Goal: Contribute content: Add original content to the website for others to see

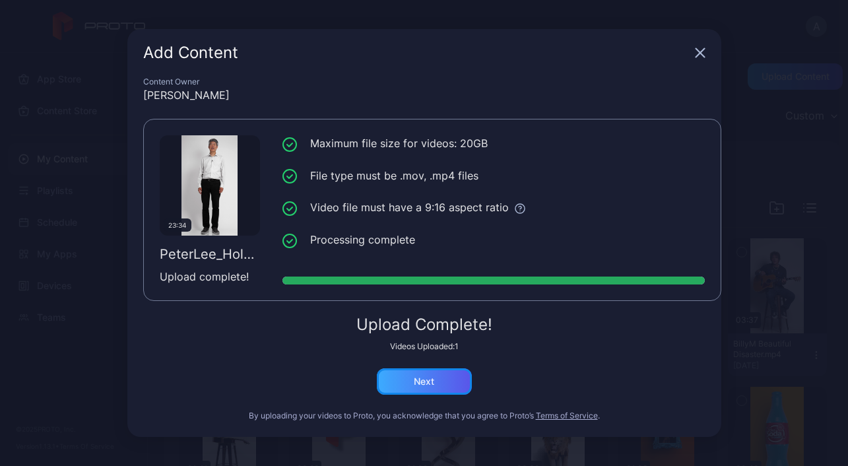
click at [422, 386] on div "Next" at bounding box center [424, 381] width 20 height 11
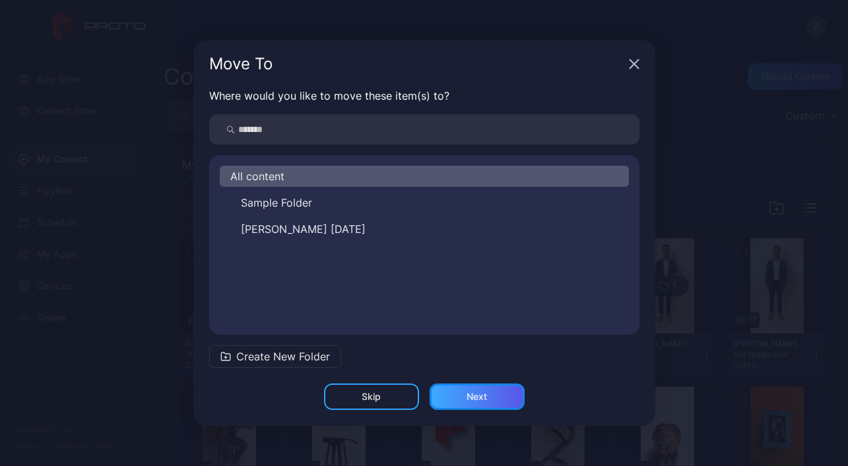
click at [483, 395] on div "Next" at bounding box center [476, 396] width 20 height 11
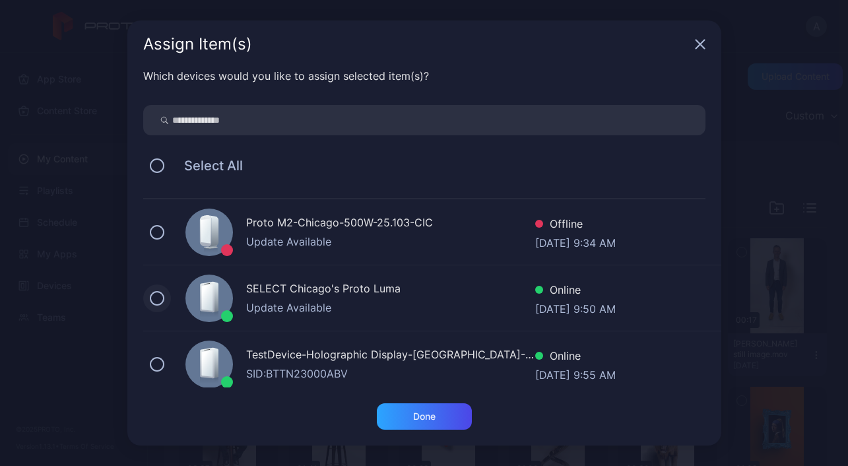
click at [157, 299] on button at bounding box center [157, 298] width 15 height 15
click at [156, 236] on button at bounding box center [157, 232] width 15 height 15
click at [423, 421] on div "Done" at bounding box center [424, 416] width 22 height 11
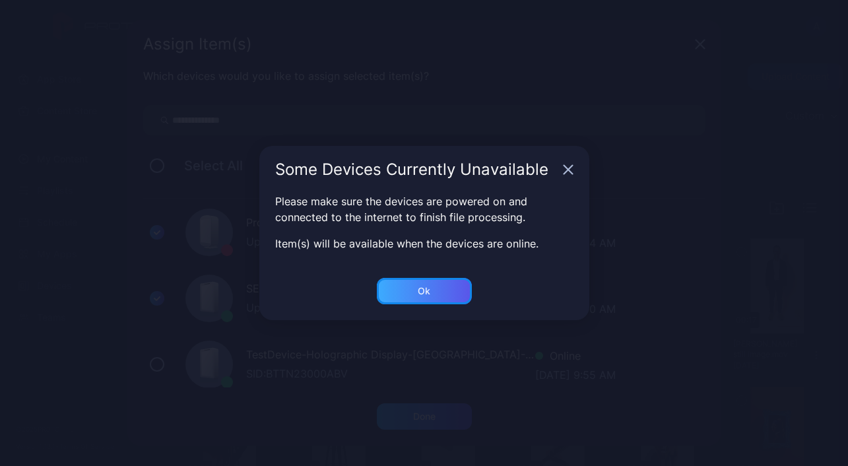
click at [420, 292] on div "Ok" at bounding box center [424, 291] width 13 height 11
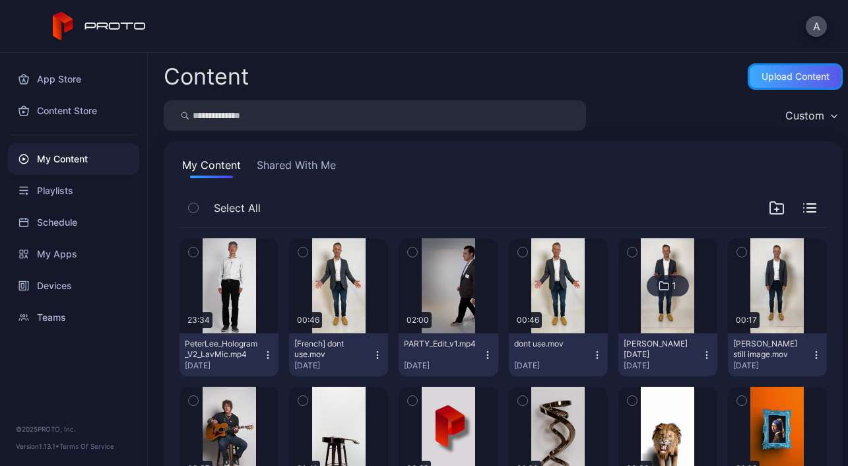
click at [777, 81] on div "Upload Content" at bounding box center [795, 76] width 68 height 11
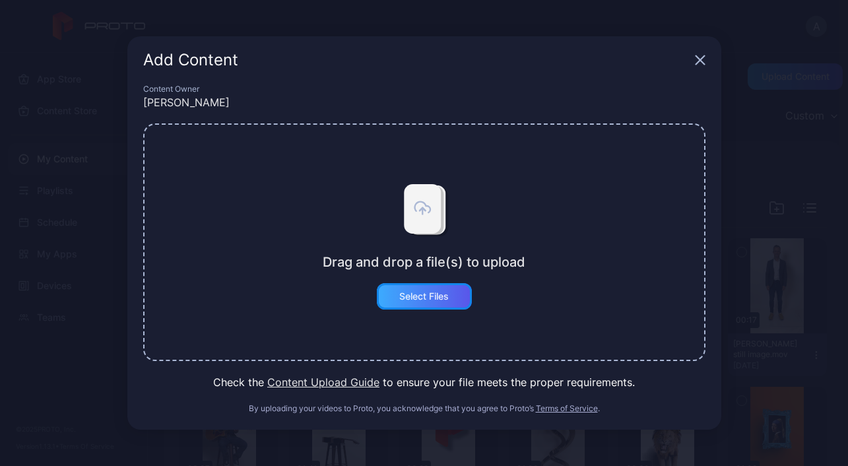
click at [428, 299] on div "Select Files" at bounding box center [423, 296] width 49 height 11
click at [699, 60] on icon "button" at bounding box center [699, 60] width 9 height 9
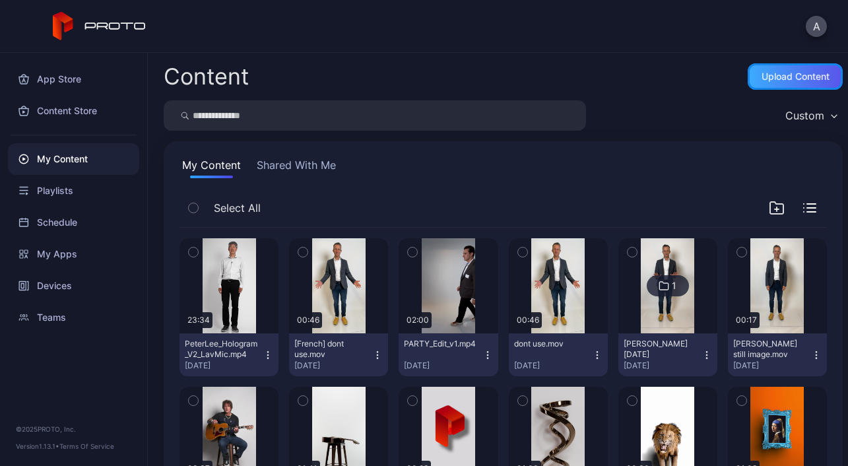
click at [767, 79] on div "Upload Content" at bounding box center [795, 76] width 68 height 11
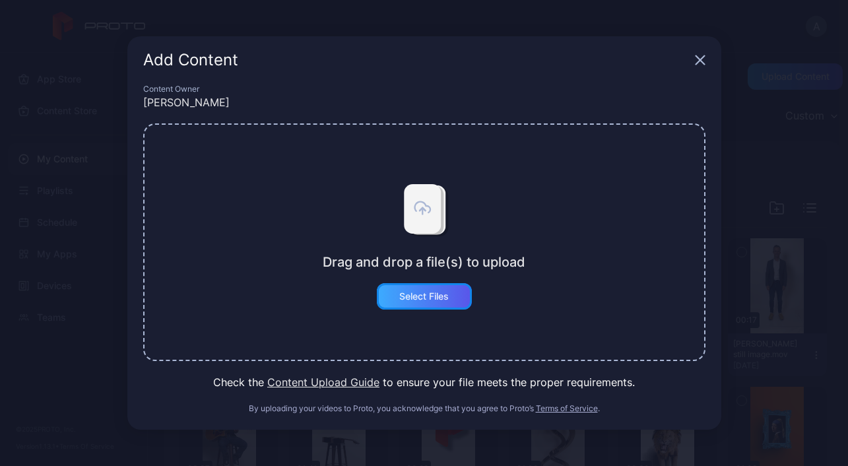
click at [420, 300] on div "Select Files" at bounding box center [423, 296] width 49 height 11
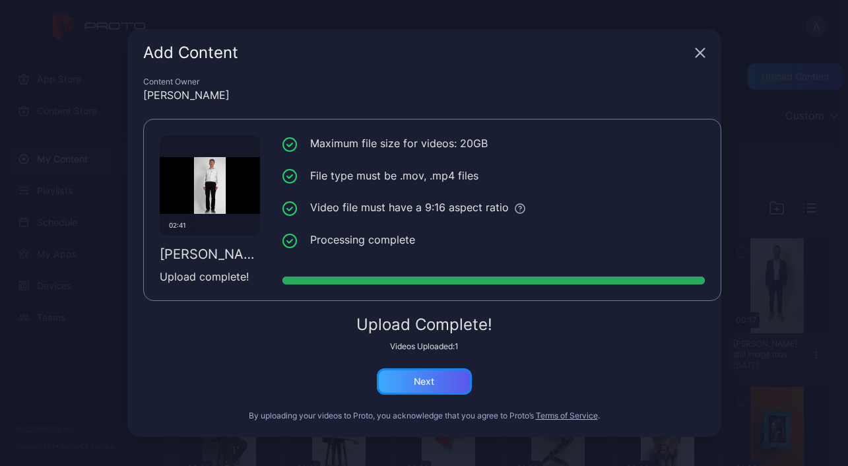
click at [421, 385] on div "Next" at bounding box center [424, 381] width 20 height 11
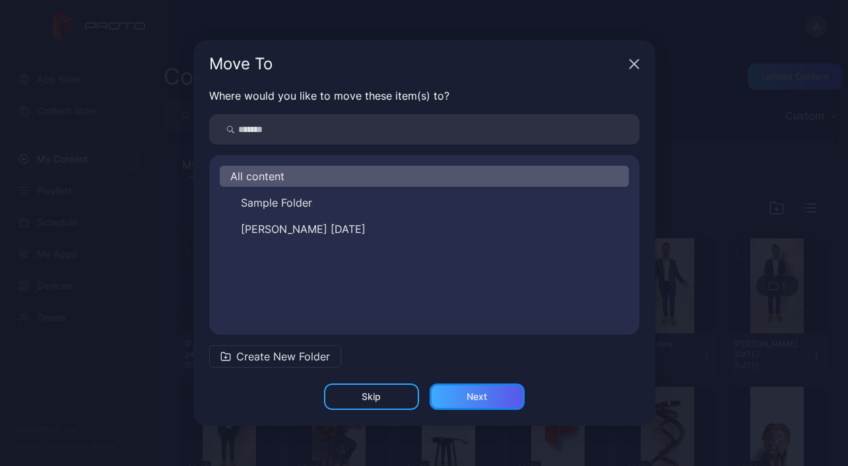
click at [478, 400] on div "Next" at bounding box center [476, 396] width 20 height 11
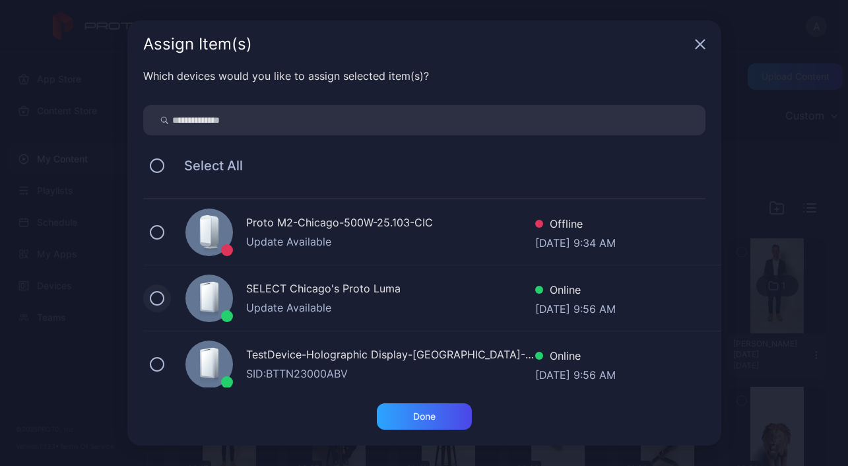
click at [161, 292] on button at bounding box center [157, 298] width 15 height 15
click at [160, 226] on button at bounding box center [157, 232] width 15 height 15
click at [421, 416] on div "Done" at bounding box center [424, 416] width 22 height 11
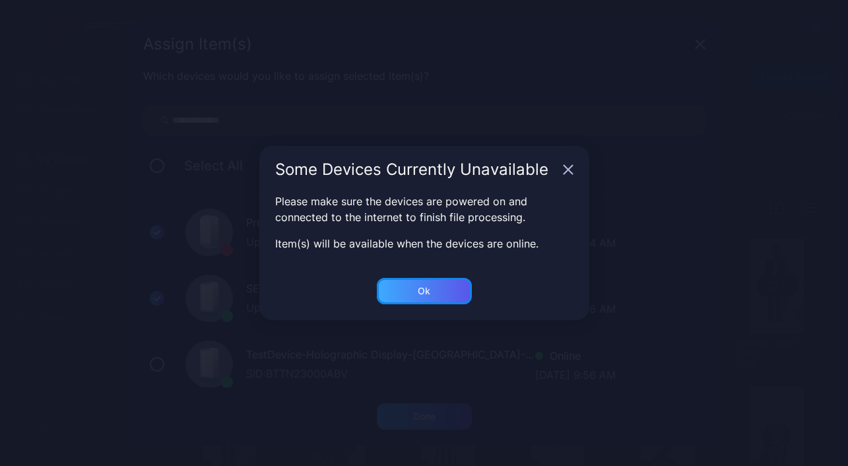
click at [422, 288] on div "Ok" at bounding box center [424, 291] width 13 height 11
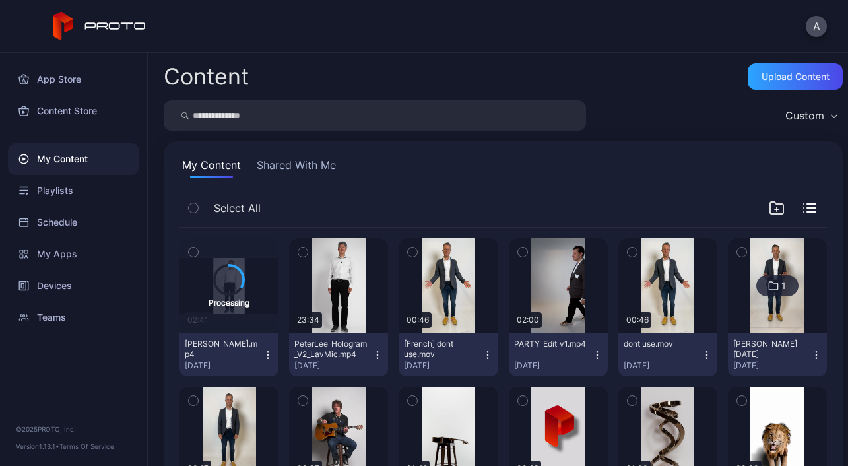
click at [777, 208] on icon "button" at bounding box center [777, 209] width 0 height 4
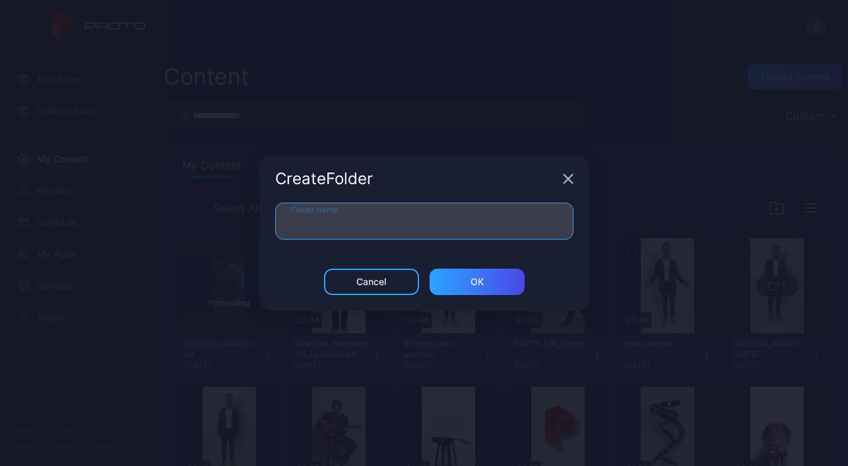
click at [520, 226] on input "Folder Name" at bounding box center [424, 221] width 298 height 37
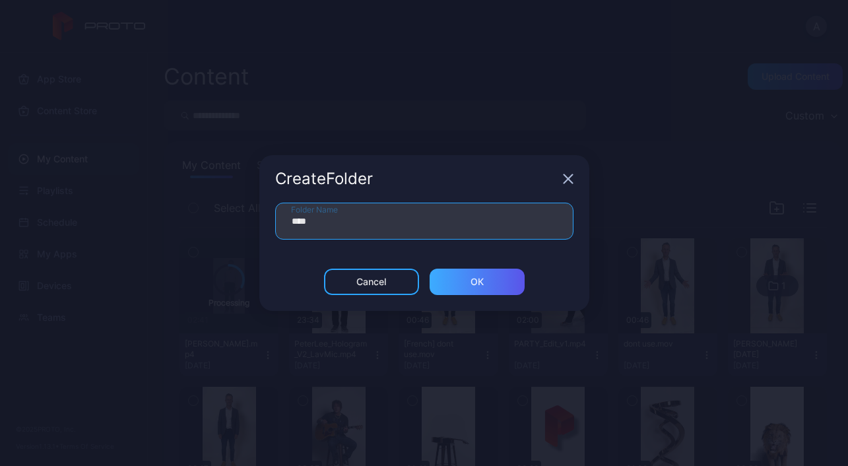
type input "****"
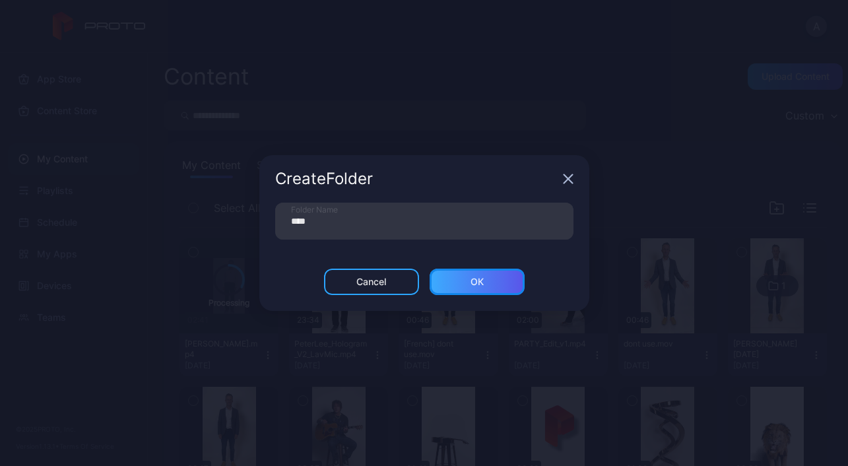
click at [477, 282] on div "ОК" at bounding box center [476, 281] width 13 height 11
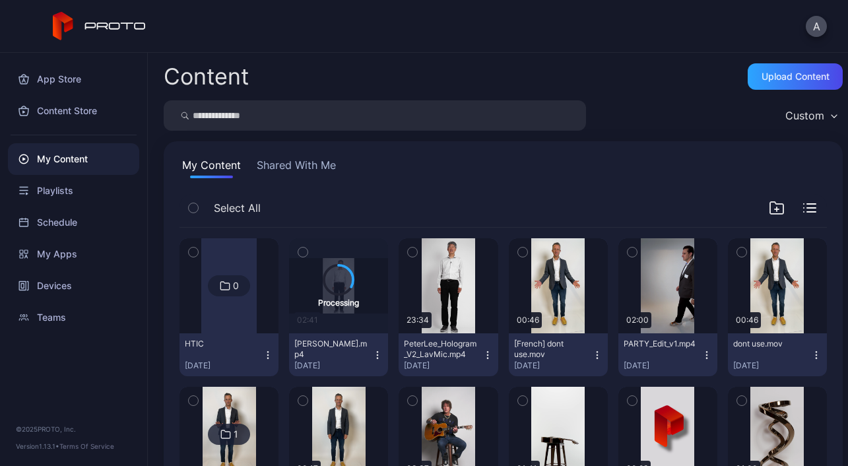
click at [482, 352] on icon "button" at bounding box center [487, 355] width 11 height 11
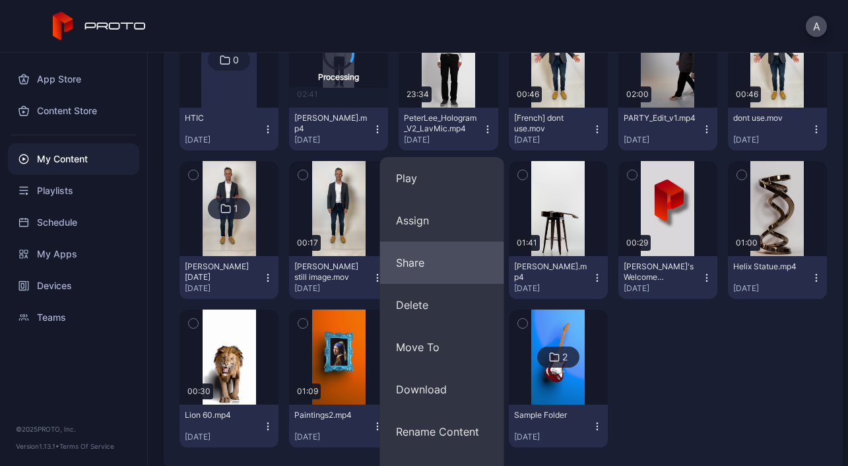
scroll to position [236, 0]
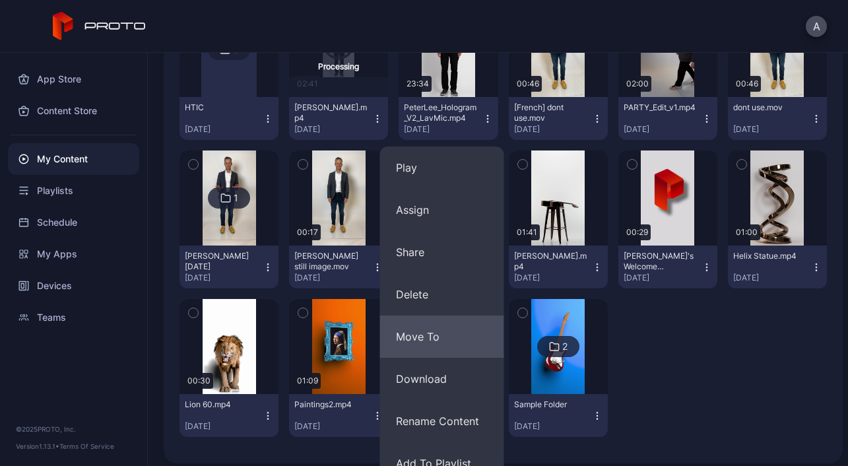
click at [437, 336] on button "Move To" at bounding box center [442, 336] width 124 height 42
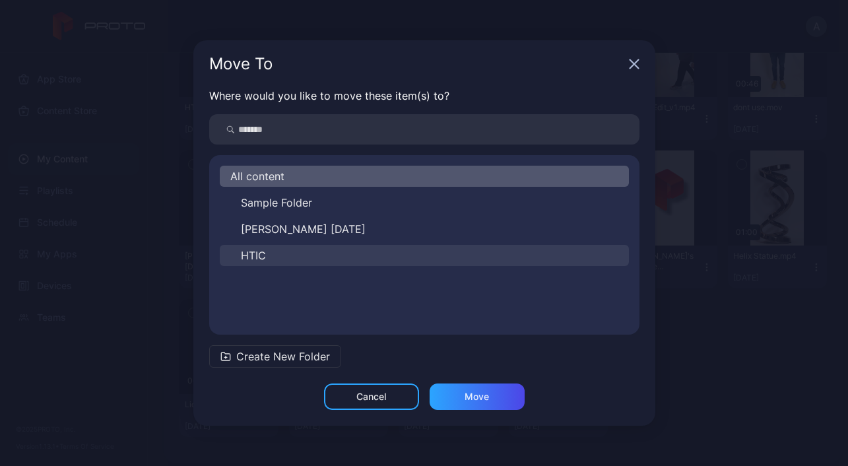
click at [255, 253] on span "HTIC" at bounding box center [253, 255] width 25 height 16
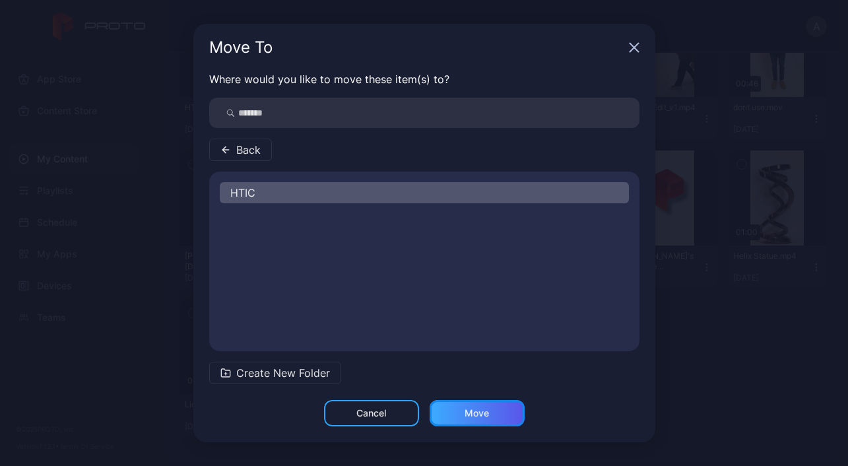
click at [480, 414] on div "Move" at bounding box center [476, 413] width 24 height 11
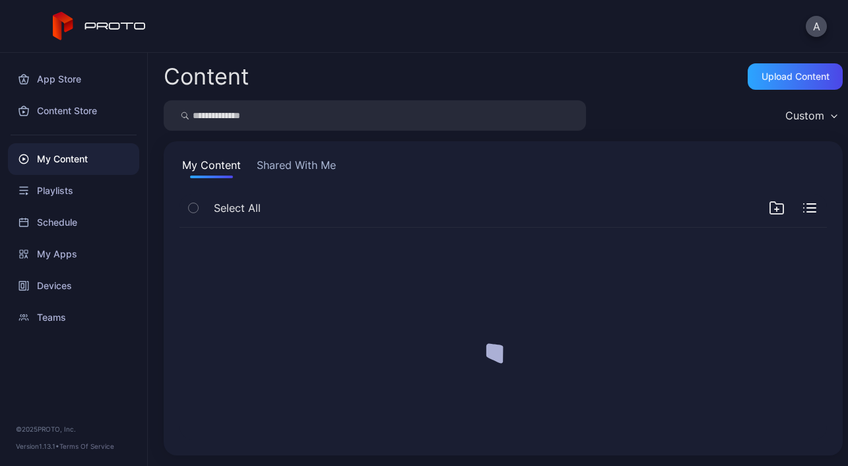
scroll to position [0, 0]
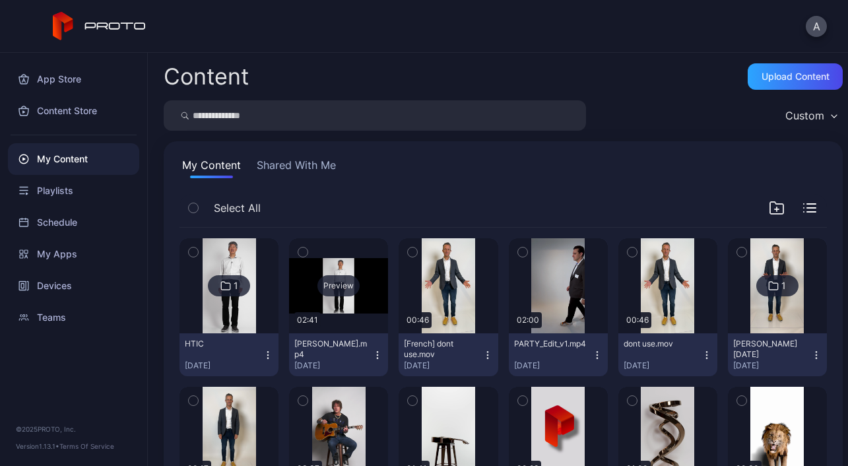
click at [333, 288] on div "Preview" at bounding box center [338, 285] width 42 height 21
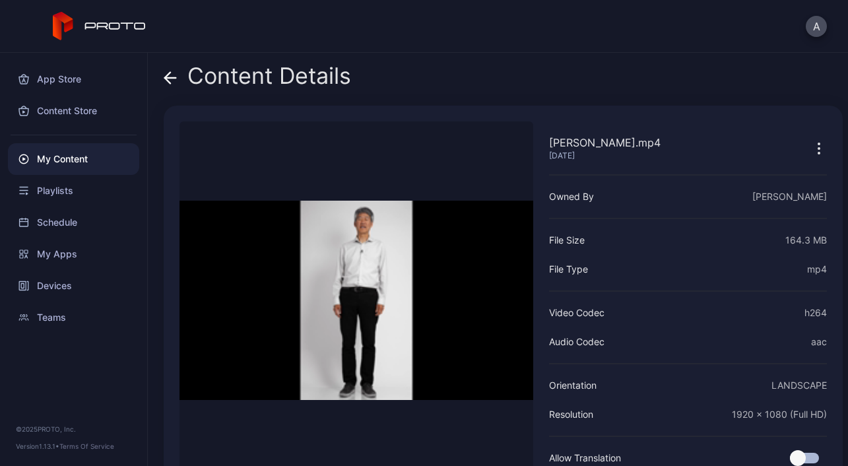
click at [172, 79] on icon at bounding box center [170, 77] width 13 height 13
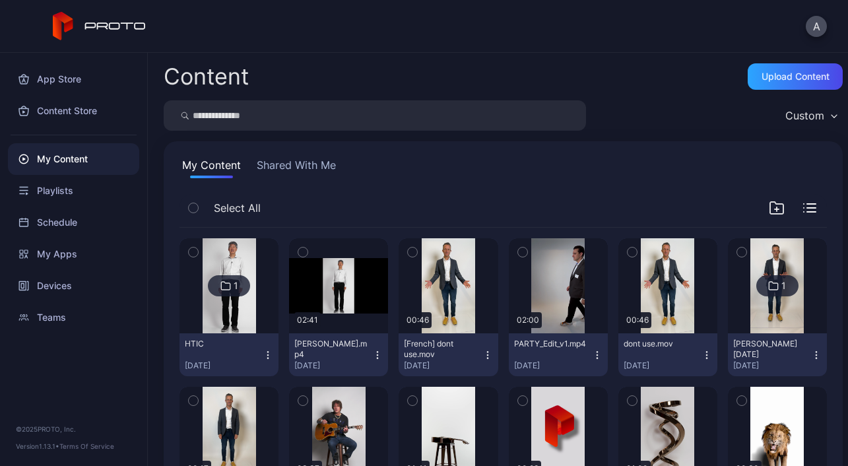
click at [373, 358] on icon "button" at bounding box center [377, 355] width 11 height 11
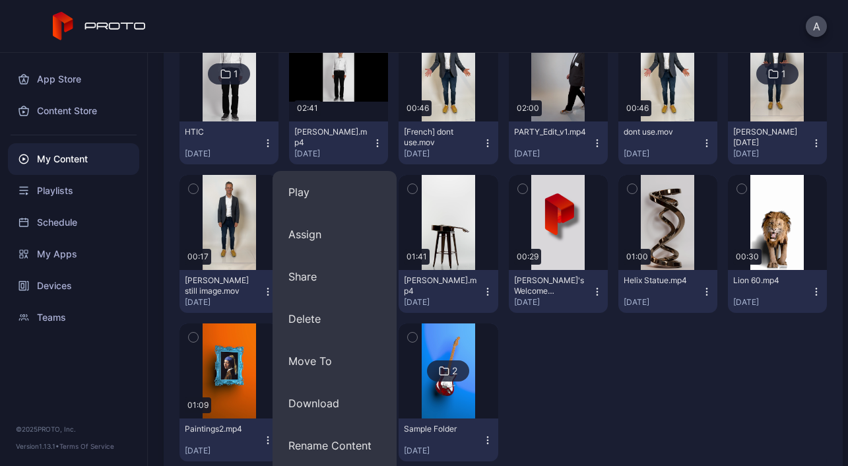
scroll to position [297, 0]
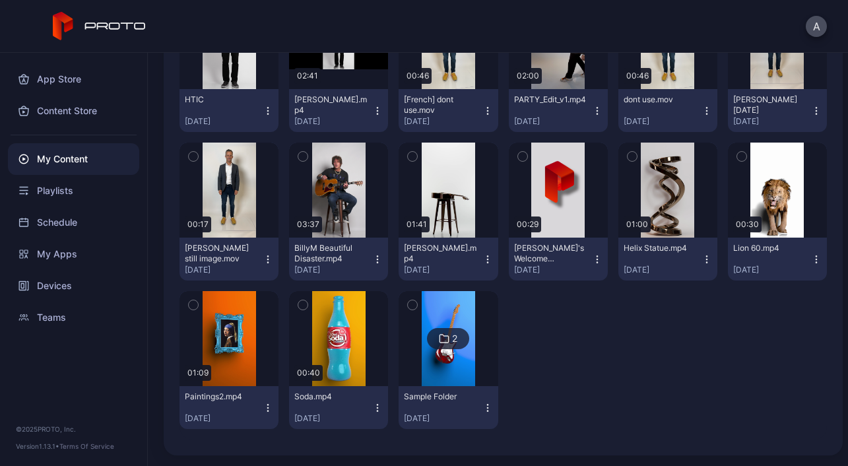
click at [548, 335] on div at bounding box center [558, 360] width 99 height 138
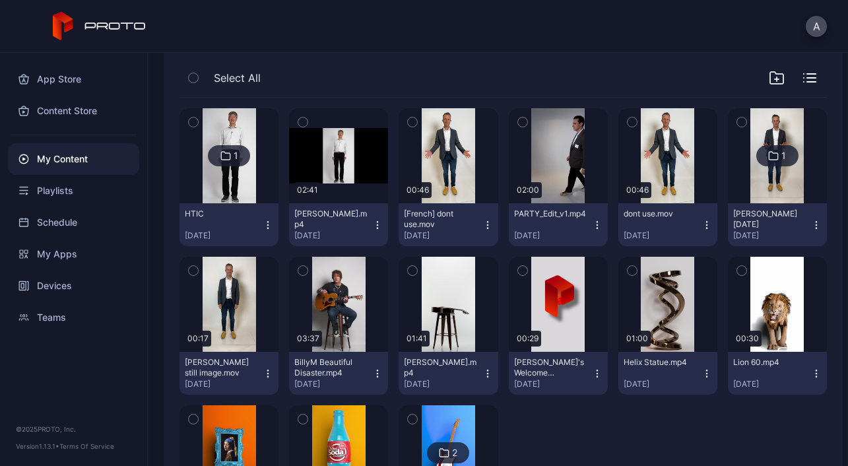
scroll to position [51, 0]
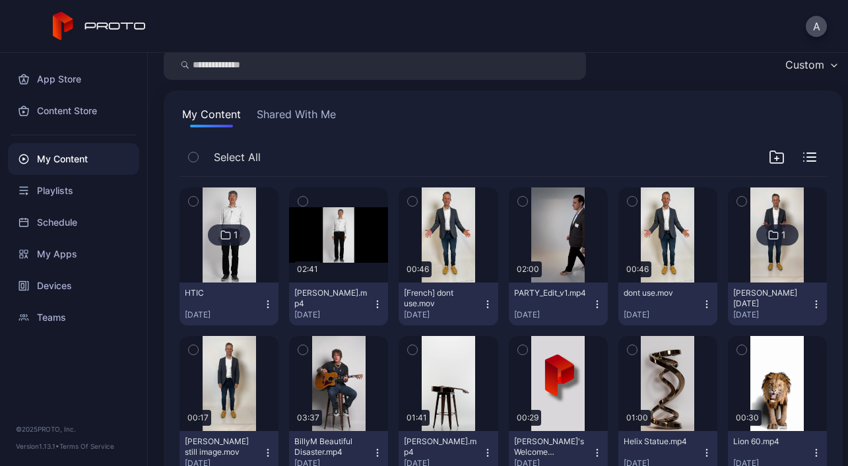
click at [377, 303] on icon "button" at bounding box center [377, 303] width 1 height 1
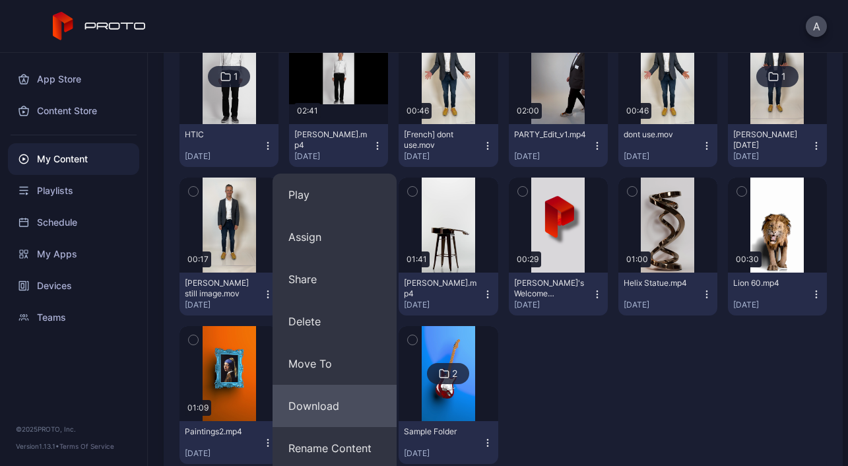
scroll to position [225, 0]
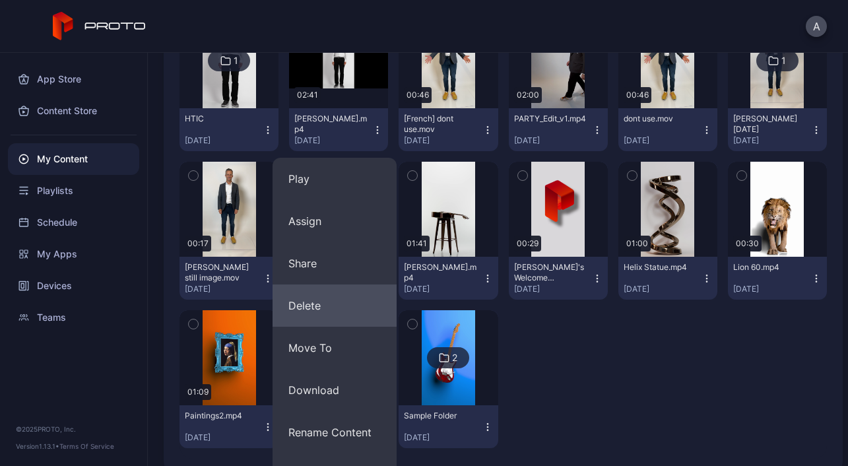
click at [324, 310] on button "Delete" at bounding box center [334, 305] width 124 height 42
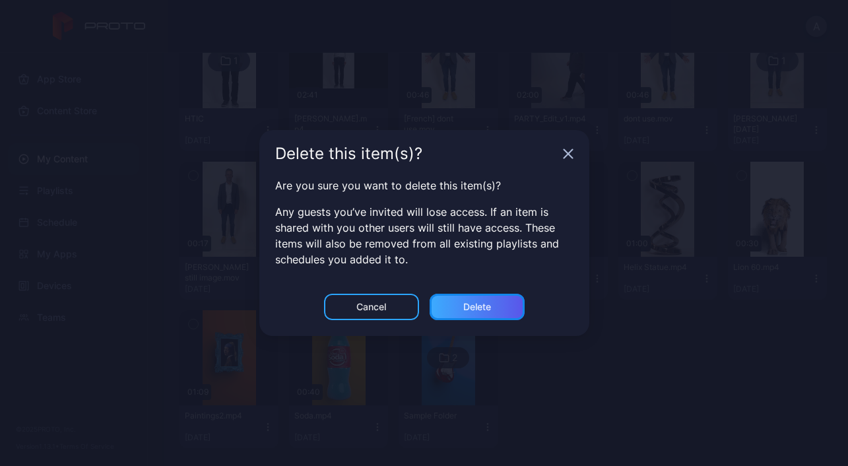
click at [480, 308] on div "Delete" at bounding box center [477, 307] width 28 height 11
